Goal: Transaction & Acquisition: Subscribe to service/newsletter

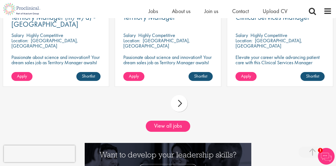
scroll to position [528, 0]
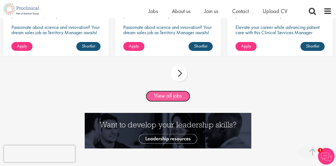
click at [173, 98] on link "View all jobs" at bounding box center [168, 96] width 44 height 11
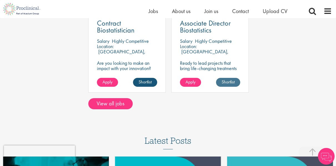
scroll to position [361, 0]
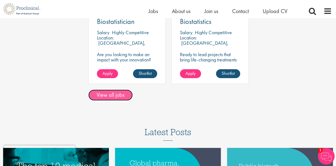
click at [126, 98] on link "View all jobs" at bounding box center [110, 95] width 44 height 11
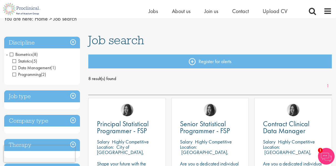
scroll to position [56, 0]
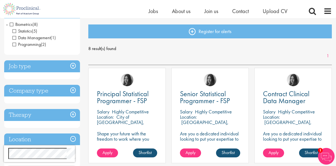
click at [77, 68] on h3 "Job type" at bounding box center [42, 66] width 76 height 12
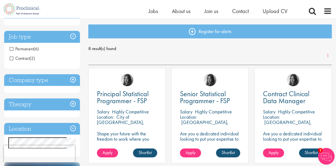
click at [72, 82] on h3 "Company type" at bounding box center [42, 80] width 76 height 12
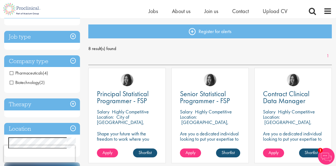
click at [74, 102] on h3 "Therapy" at bounding box center [42, 104] width 76 height 12
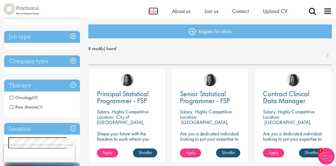
click at [150, 9] on span "Jobs" at bounding box center [153, 11] width 9 height 7
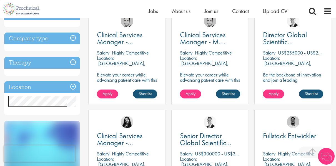
scroll to position [222, 0]
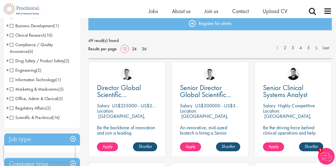
scroll to position [56, 0]
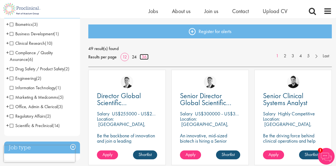
click at [142, 58] on link "36" at bounding box center [144, 57] width 9 height 6
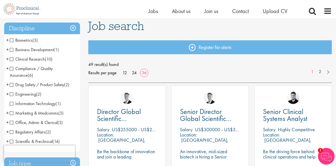
scroll to position [28, 0]
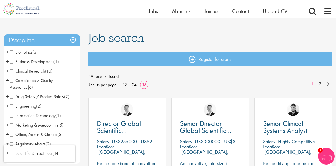
click at [6, 53] on li "Biometrics (3) - + Statistics (2) Programming (1)" at bounding box center [42, 52] width 76 height 9
click at [8, 53] on span "+" at bounding box center [7, 52] width 3 height 8
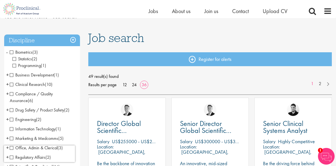
click at [11, 53] on span "Biometrics" at bounding box center [21, 52] width 23 height 6
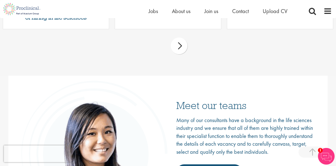
scroll to position [891, 0]
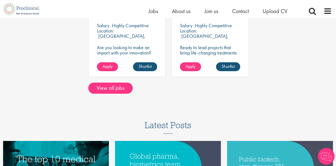
scroll to position [361, 0]
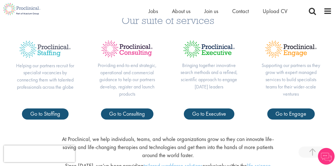
scroll to position [195, 0]
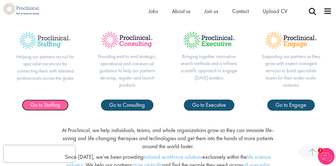
click at [43, 108] on span "Go to Staffing" at bounding box center [45, 104] width 30 height 7
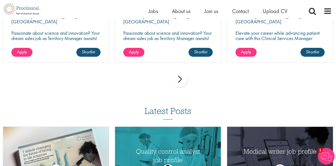
scroll to position [695, 0]
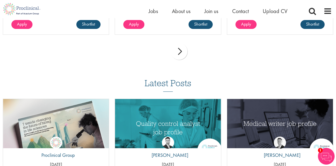
click at [182, 57] on div "next" at bounding box center [179, 51] width 17 height 17
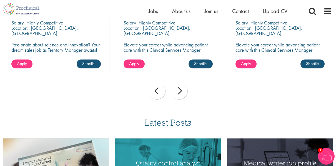
scroll to position [707, 0]
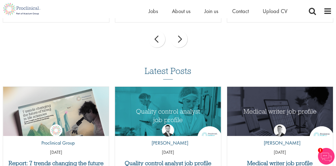
click at [182, 40] on div "next" at bounding box center [179, 39] width 17 height 17
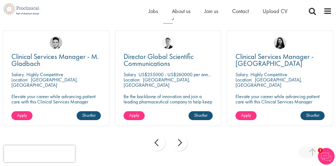
scroll to position [624, 0]
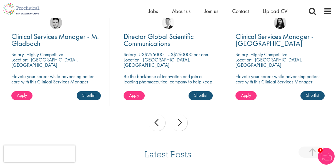
click at [186, 122] on div "next" at bounding box center [179, 122] width 17 height 17
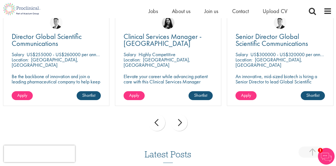
click at [185, 122] on div "next" at bounding box center [179, 122] width 17 height 17
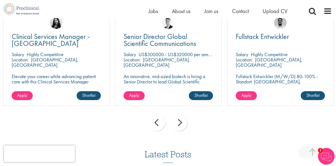
click at [185, 122] on div "next" at bounding box center [179, 122] width 17 height 17
click at [185, 122] on div "prev next" at bounding box center [168, 123] width 336 height 24
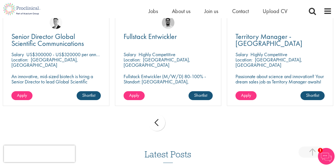
click at [185, 122] on div "prev next" at bounding box center [168, 123] width 336 height 24
drag, startPoint x: 185, startPoint y: 122, endPoint x: 110, endPoint y: 119, distance: 75.9
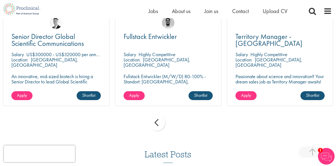
click at [109, 119] on div "prev next" at bounding box center [168, 123] width 336 height 24
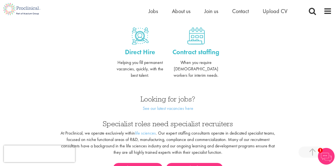
scroll to position [262, 0]
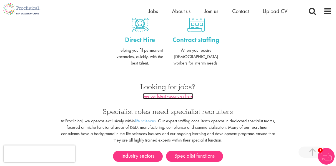
click at [157, 94] on link "See our latest vacancies here" at bounding box center [168, 96] width 51 height 6
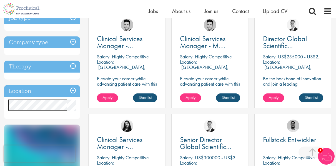
scroll to position [222, 0]
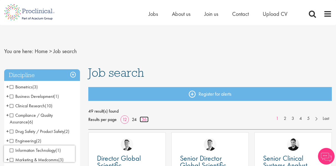
click at [144, 119] on link "36" at bounding box center [144, 119] width 9 height 6
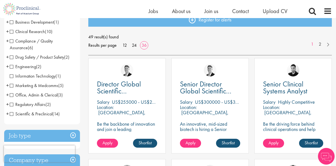
scroll to position [56, 0]
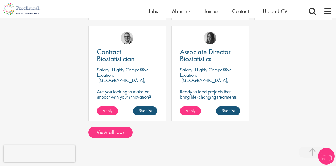
scroll to position [361, 0]
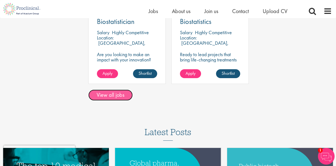
click at [121, 91] on link "View all jobs" at bounding box center [110, 95] width 44 height 11
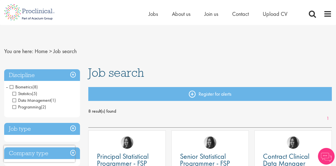
click at [8, 88] on li "Biometrics (8) - + Statistics (5) Data Management (1) Programming (2)" at bounding box center [42, 96] width 76 height 29
click at [8, 87] on span "-" at bounding box center [7, 87] width 2 height 8
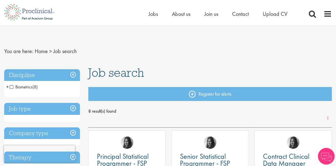
click at [8, 87] on span "+" at bounding box center [7, 87] width 3 height 8
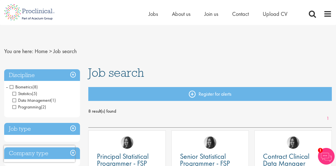
click at [8, 87] on span "-" at bounding box center [7, 87] width 2 height 8
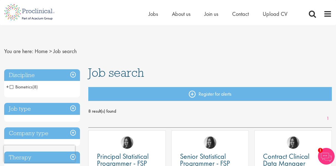
click at [8, 87] on span "+" at bounding box center [7, 87] width 3 height 8
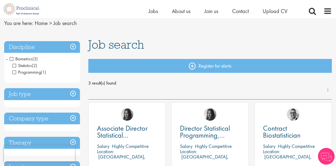
scroll to position [56, 0]
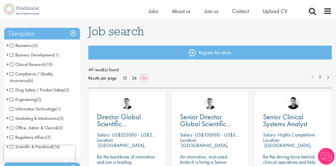
scroll to position [28, 0]
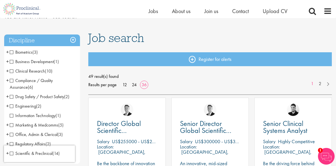
click at [13, 54] on span "Biometrics" at bounding box center [21, 52] width 23 height 6
click at [13, 71] on span "Clinical Research" at bounding box center [27, 71] width 35 height 6
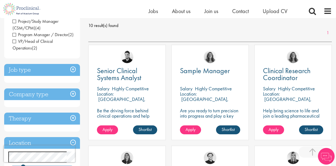
scroll to position [111, 0]
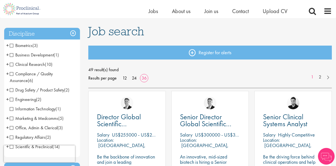
scroll to position [28, 0]
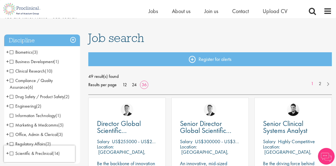
click at [14, 46] on div "Discipline Biometrics (3) - + Statistics (2) Programming (1) Business Developme…" at bounding box center [42, 99] width 76 height 130
click at [12, 55] on span "Biometrics" at bounding box center [21, 52] width 23 height 6
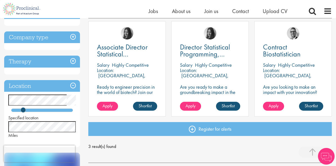
scroll to position [111, 0]
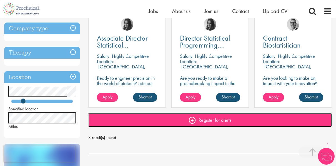
click at [194, 118] on link "Register for alerts" at bounding box center [210, 120] width 244 height 14
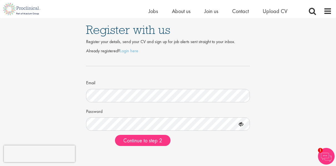
scroll to position [56, 0]
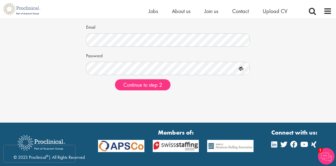
click at [243, 69] on icon at bounding box center [241, 68] width 9 height 9
click at [241, 69] on icon at bounding box center [241, 68] width 9 height 9
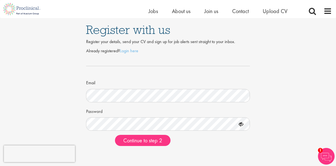
scroll to position [0, 0]
